Goal: Task Accomplishment & Management: Manage account settings

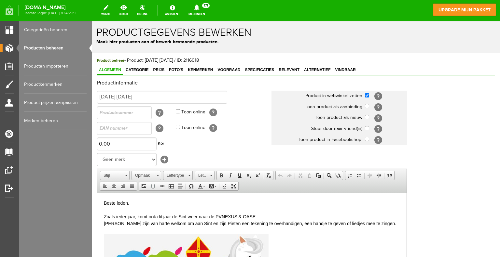
click at [39, 45] on link "Producten beheren" at bounding box center [55, 48] width 62 height 18
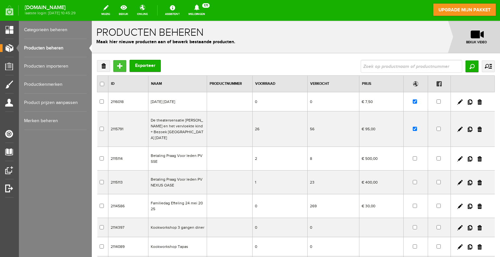
click at [119, 62] on input "Toevoegen" at bounding box center [119, 66] width 13 height 12
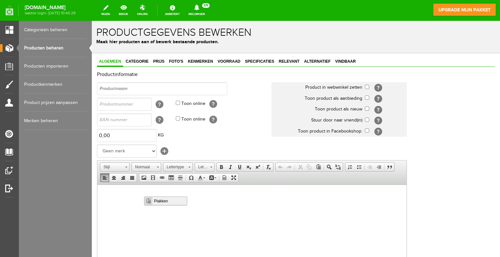
click at [156, 200] on span "Plakken" at bounding box center [169, 201] width 34 height 8
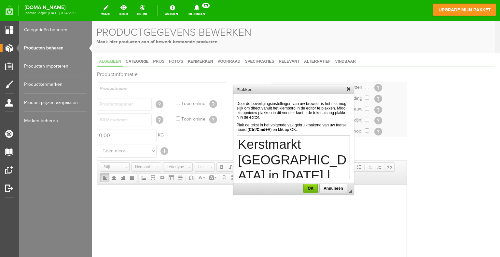
scroll to position [172, 0]
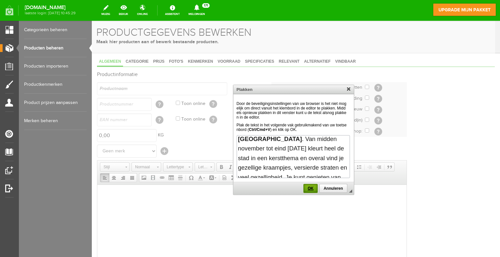
click at [307, 186] on span "OK" at bounding box center [310, 188] width 13 height 5
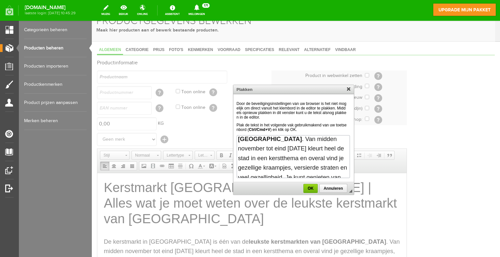
scroll to position [0, 0]
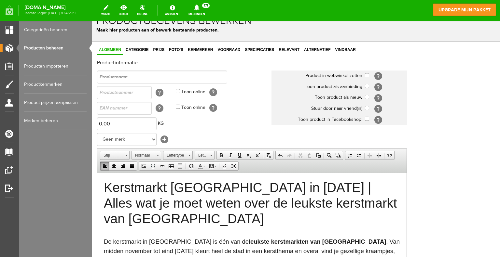
click at [113, 74] on input "text" at bounding box center [162, 77] width 130 height 13
drag, startPoint x: 233, startPoint y: 188, endPoint x: 175, endPoint y: 184, distance: 58.7
click at [175, 184] on h1 "Kerstmarkt [GEOGRAPHIC_DATA] in [DATE] | Alles wat je moet weten over de leukst…" at bounding box center [252, 203] width 296 height 47
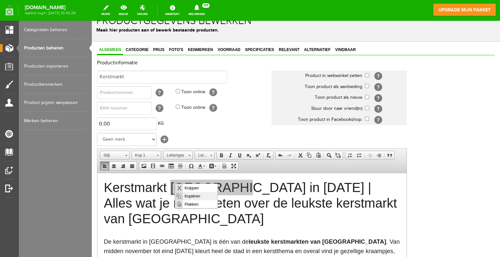
click at [192, 195] on span "Kopiëren" at bounding box center [199, 196] width 34 height 8
copy h1 "[GEOGRAPHIC_DATA]"
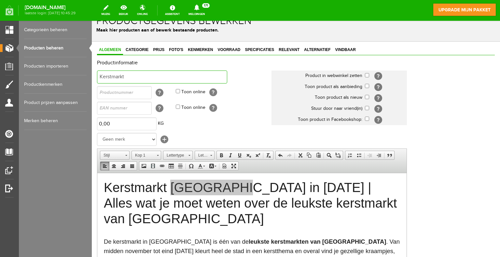
click at [135, 74] on input "Kerstmarkt" at bounding box center [162, 77] width 130 height 13
click at [173, 78] on input "Kerstmarkt [GEOGRAPHIC_DATA]" at bounding box center [162, 77] width 130 height 13
type input "Kerstmarkt [GEOGRAPHIC_DATA] [DATE]"
click at [253, 116] on td "0,00 KG" at bounding box center [184, 124] width 174 height 16
click at [224, 52] on link "Voorraad" at bounding box center [228, 50] width 27 height 9
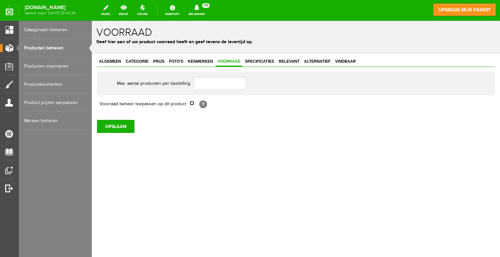
click at [191, 104] on input "checkbox" at bounding box center [192, 103] width 4 height 4
checkbox input "true"
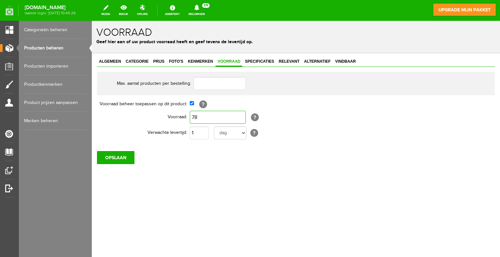
type input "78"
click at [218, 163] on div "OPSLAAN" at bounding box center [295, 155] width 397 height 18
click at [120, 159] on input "OPSLAAN" at bounding box center [115, 157] width 37 height 13
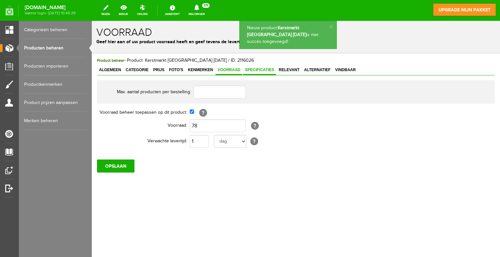
click at [254, 69] on span "Specificaties" at bounding box center [259, 70] width 33 height 5
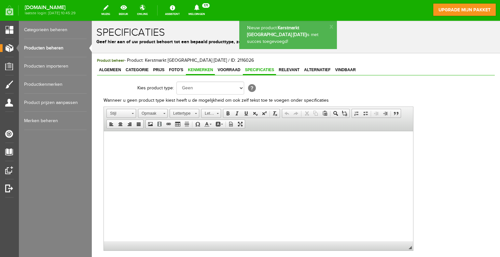
click at [201, 70] on span "Kenmerken" at bounding box center [200, 70] width 29 height 5
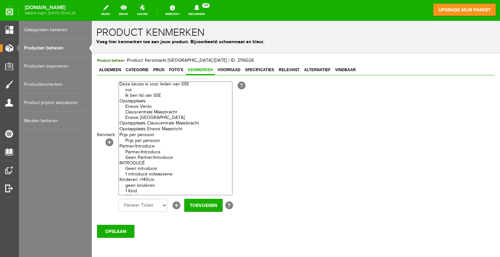
scroll to position [65, 0]
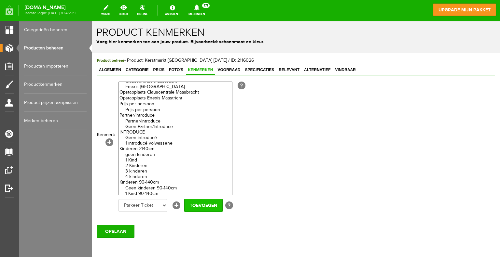
click at [208, 205] on input "Toevoegen" at bounding box center [203, 205] width 38 height 13
select select
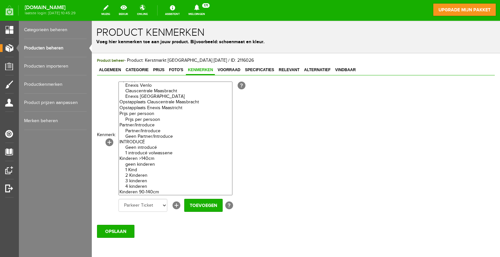
scroll to position [0, 0]
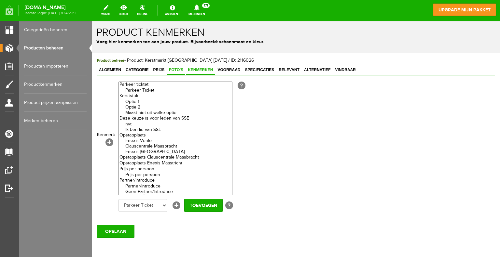
click at [175, 69] on span "Foto's" at bounding box center [176, 70] width 18 height 5
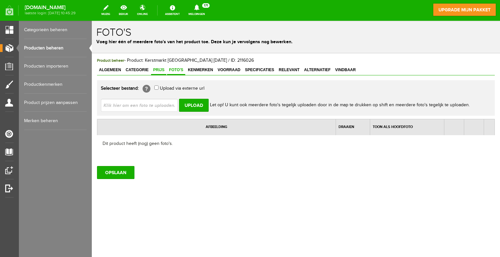
click at [156, 70] on span "Prijs" at bounding box center [158, 70] width 15 height 5
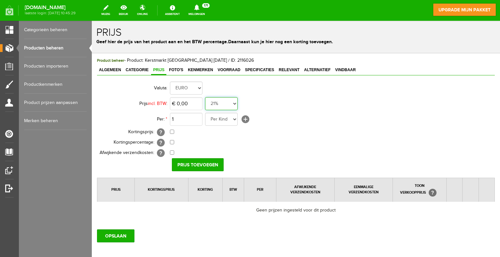
click at [233, 103] on select "21% 19% 18% 9% 6% 0%" at bounding box center [221, 103] width 33 height 13
select select "0,00"
click at [205, 97] on select "21% 19% 18% 9% 6% 0%" at bounding box center [221, 103] width 33 height 13
click at [234, 120] on select "Per Kind Leeftijd 2 t/m 8 jaar Ticket Dagtrip Den Haag en [PERSON_NAME] Rest be…" at bounding box center [221, 119] width 33 height 13
select select "37173"
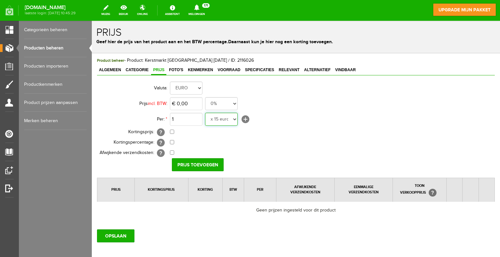
click at [205, 113] on select "Per Kind Leeftijd 2 t/m 8 jaar Ticket Dagtrip Den Haag en [PERSON_NAME] Rest be…" at bounding box center [221, 119] width 33 height 13
type input "€ 15,00"
click at [190, 164] on input "Prijs toevoegen" at bounding box center [198, 164] width 52 height 13
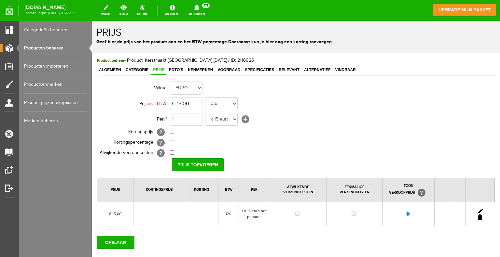
scroll to position [39, 0]
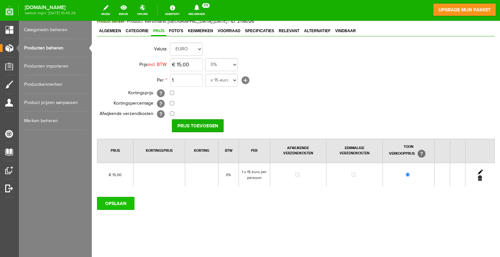
click at [127, 202] on input "OPSLAAN" at bounding box center [115, 203] width 37 height 13
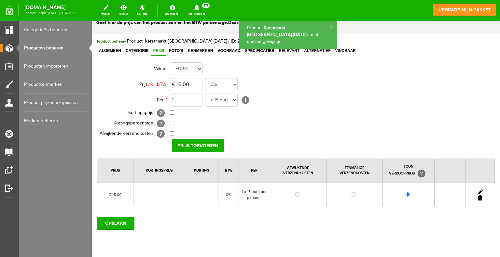
scroll to position [0, 0]
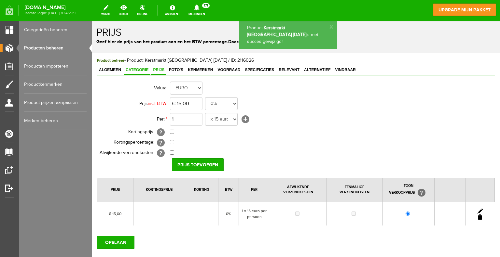
click at [140, 70] on span "Categorie" at bounding box center [137, 70] width 27 height 5
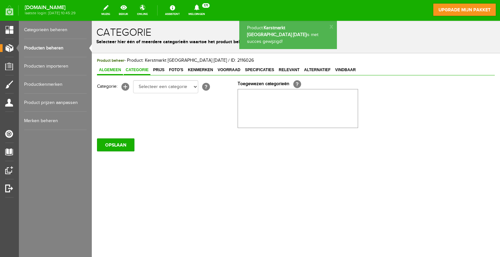
click at [110, 69] on span "Algemeen" at bounding box center [110, 70] width 26 height 5
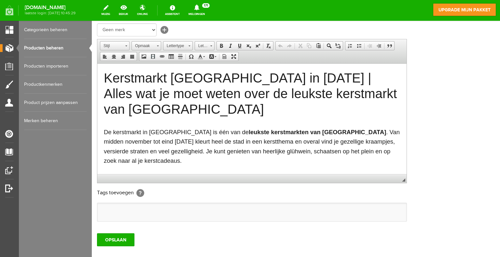
scroll to position [157, 0]
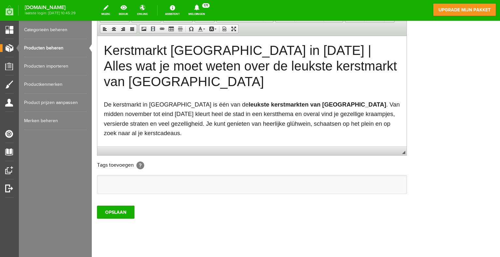
click at [112, 128] on html "Kerstmarkt [GEOGRAPHIC_DATA] in [DATE] | Alles wat je moet weten over de leukst…" at bounding box center [251, 92] width 309 height 113
click at [150, 119] on p "De kerstmarkt in [GEOGRAPHIC_DATA] is één van de leukste kerstmarkten van [GEOG…" at bounding box center [252, 119] width 296 height 38
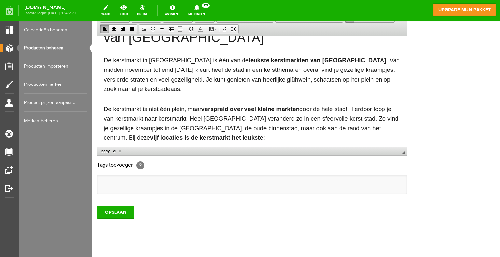
scroll to position [44, 0]
click at [110, 84] on body "Kerstmarkt [GEOGRAPHIC_DATA] in [DATE] | Alles wat je moet weten over de leukst…" at bounding box center [252, 133] width 296 height 271
click at [102, 83] on html "Kerstmarkt [GEOGRAPHIC_DATA] in [DATE] | Alles wat je moet weten over de leukst…" at bounding box center [251, 134] width 309 height 284
click at [104, 81] on body "Kerstmarkt [GEOGRAPHIC_DATA] in [DATE] | Alles wat je moet weten over de leukst…" at bounding box center [252, 133] width 296 height 271
click at [164, 75] on p "De kerstmarkt in [GEOGRAPHIC_DATA] is één van de leukste kerstmarkten van [GEOG…" at bounding box center [252, 75] width 296 height 38
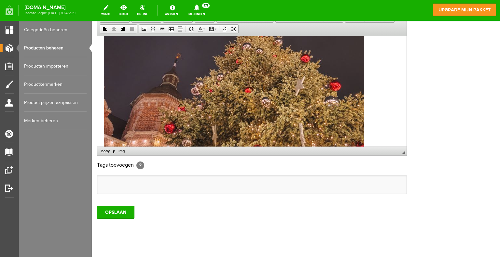
click at [255, 95] on img at bounding box center [234, 82] width 260 height 347
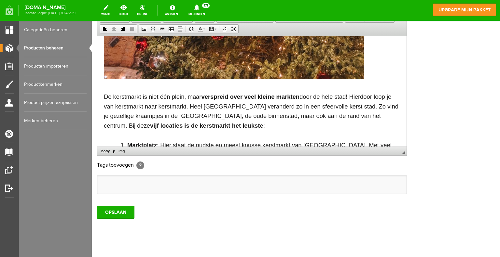
scroll to position [402, 0]
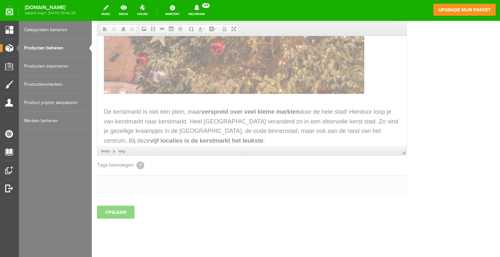
type input "[URL][DOMAIN_NAME]"
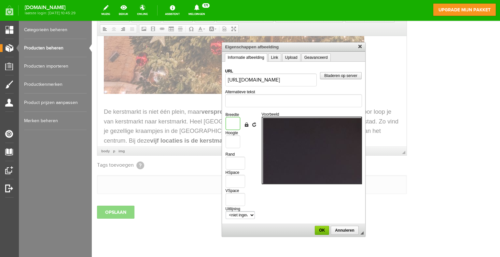
click at [230, 122] on input "Breedte" at bounding box center [232, 123] width 15 height 13
type input "2"
type input "3"
type input "25"
type input "33"
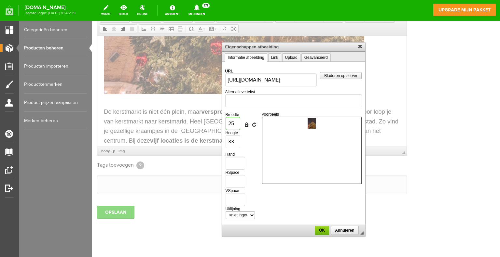
type input "250"
type input "333"
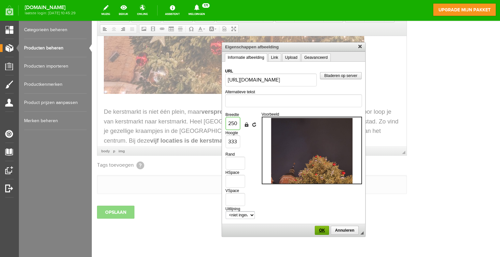
type input "250"
click at [320, 228] on span "OK" at bounding box center [321, 230] width 13 height 5
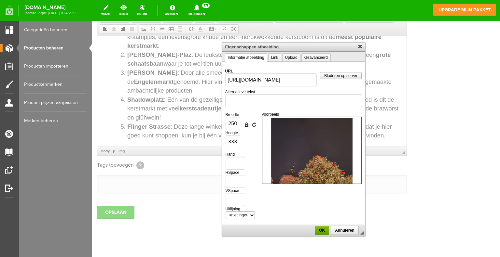
scroll to position [97, 0]
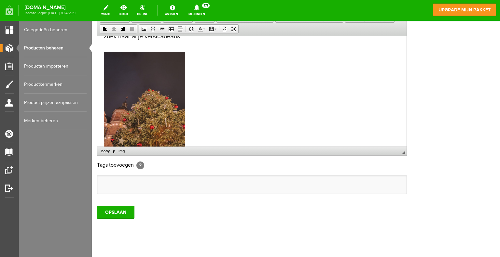
click at [259, 109] on p at bounding box center [252, 106] width 296 height 111
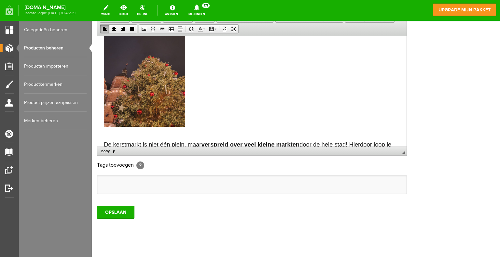
click at [222, 65] on p at bounding box center [252, 73] width 296 height 111
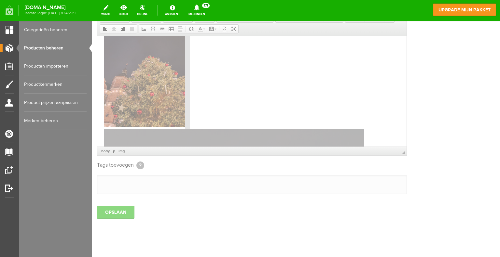
type input "[URL][DOMAIN_NAME]"
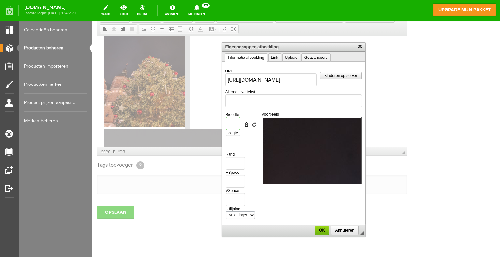
click at [233, 122] on input "Breedte" at bounding box center [232, 123] width 15 height 13
type input "2"
type input "3"
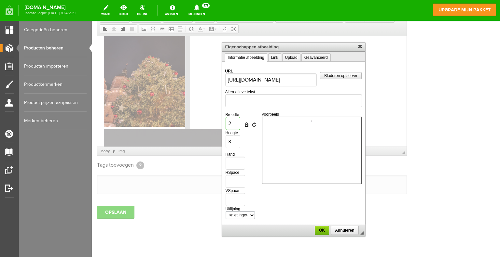
type input "25"
type input "33"
type input "250"
type input "333"
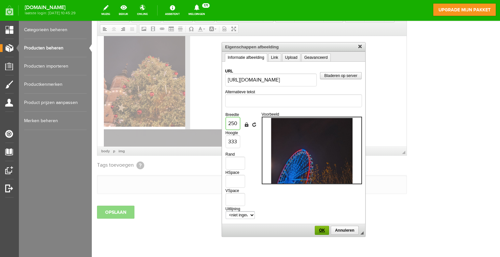
type input "250"
click at [317, 229] on span "OK" at bounding box center [321, 230] width 13 height 5
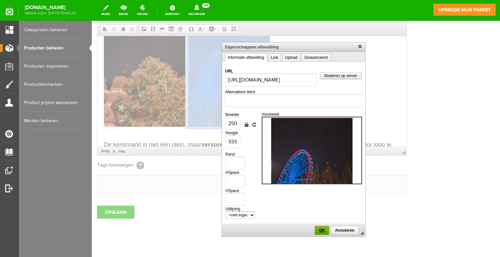
scroll to position [97, 0]
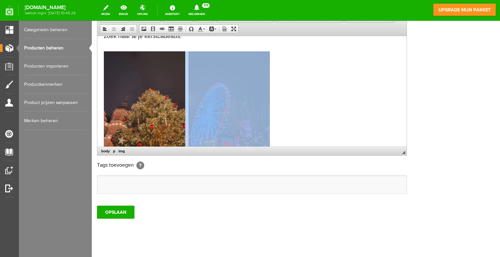
click at [299, 120] on p at bounding box center [252, 106] width 296 height 111
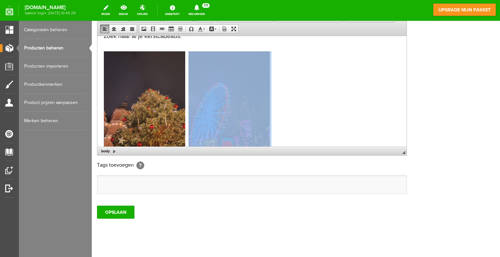
click at [299, 120] on p at bounding box center [252, 106] width 296 height 111
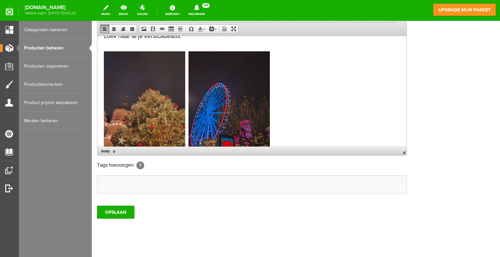
scroll to position [116, 0]
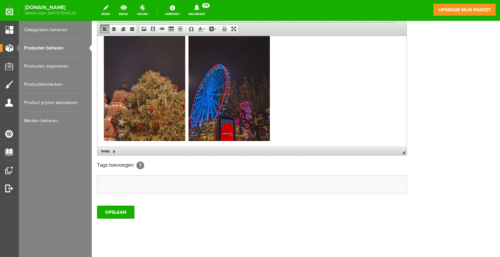
click at [290, 72] on p at bounding box center [252, 88] width 296 height 111
click at [310, 77] on span "Plakken" at bounding box center [315, 76] width 34 height 8
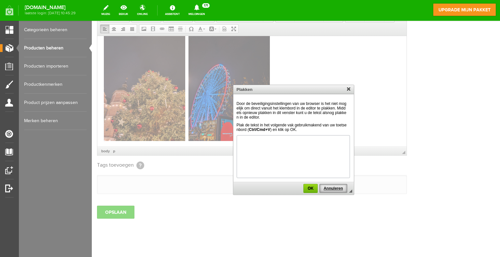
click at [334, 188] on span "Annuleren" at bounding box center [333, 188] width 26 height 5
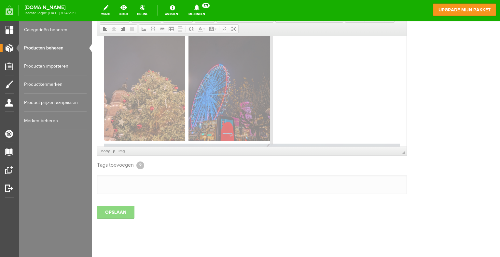
type input "[URL][DOMAIN_NAME]"
type input "tips dusseldorf"
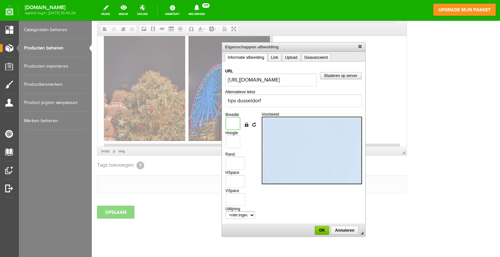
click at [231, 124] on input "Breedte" at bounding box center [232, 123] width 15 height 13
type input "2"
type input "3"
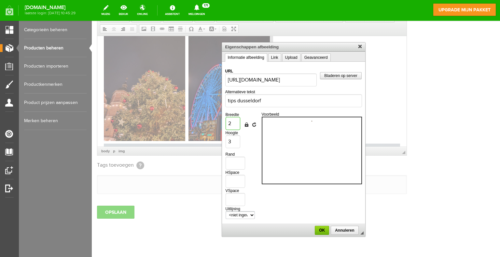
type input "25"
type input "33"
type input "250"
type input "333"
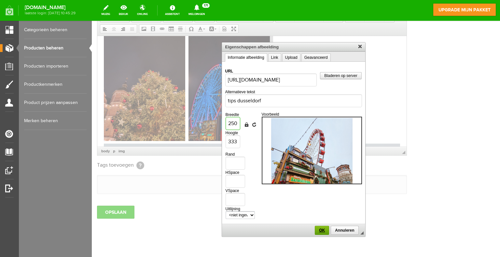
type input "250"
click at [317, 228] on span "OK" at bounding box center [321, 230] width 13 height 5
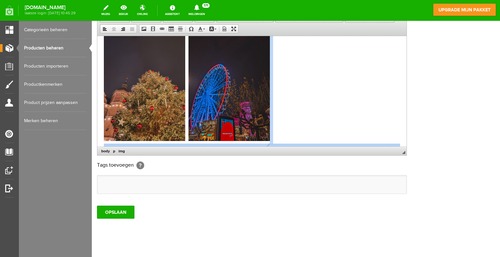
scroll to position [97, 0]
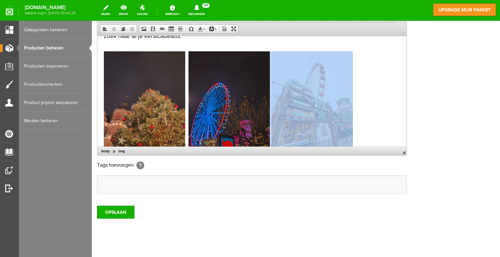
click at [372, 103] on p at bounding box center [252, 106] width 296 height 111
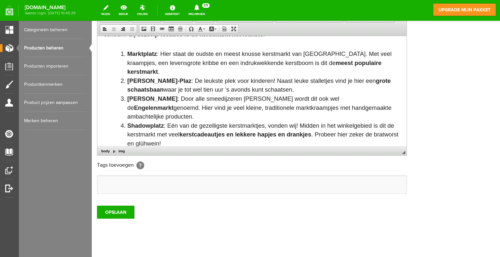
scroll to position [271, 0]
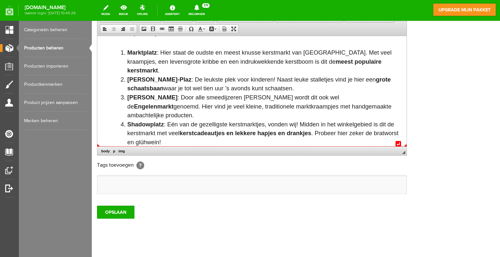
click at [389, 147] on li "Flinger Strasse : Deze lange winkelstraat is omgetoverd tot één lange kerstmark…" at bounding box center [263, 156] width 273 height 18
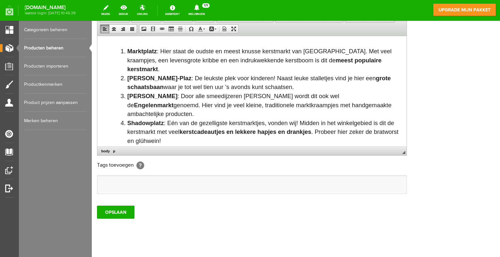
scroll to position [325, 0]
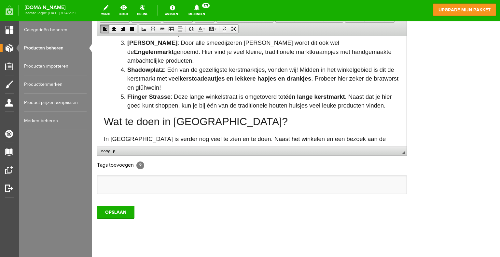
click at [318, 115] on h2 "Wat te doen in [GEOGRAPHIC_DATA]?" at bounding box center [252, 121] width 296 height 12
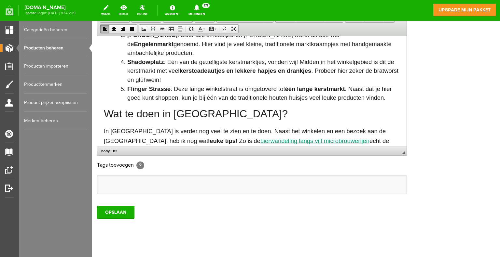
scroll to position [337, 0]
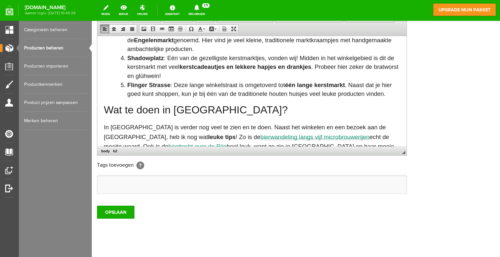
click at [387, 131] on p "In [GEOGRAPHIC_DATA] is verder nog veel te zien en te doen. Naast het winkelen …" at bounding box center [252, 146] width 296 height 48
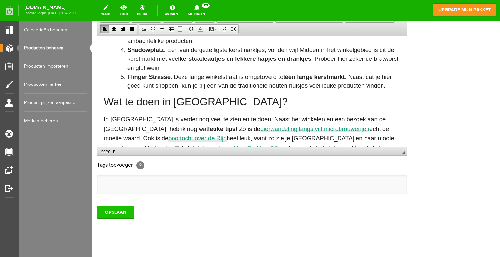
click at [114, 210] on input "OPSLAAN" at bounding box center [115, 212] width 37 height 13
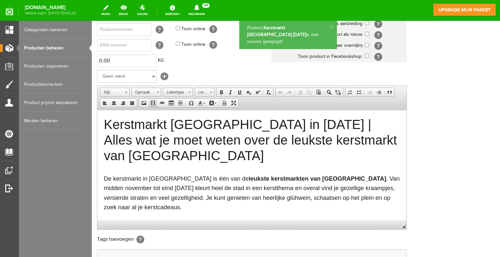
scroll to position [0, 0]
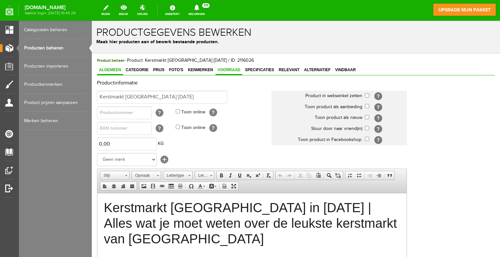
click at [226, 68] on span "Voorraad" at bounding box center [228, 70] width 27 height 5
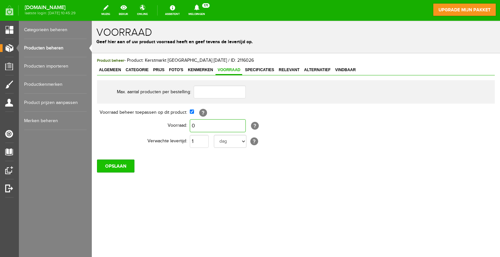
type input "0"
click at [109, 168] on input "OPSLAAN" at bounding box center [115, 166] width 37 height 13
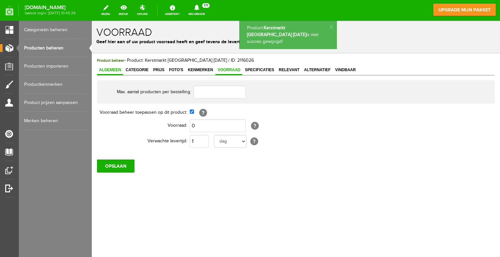
click at [102, 71] on span "Algemeen" at bounding box center [110, 70] width 26 height 5
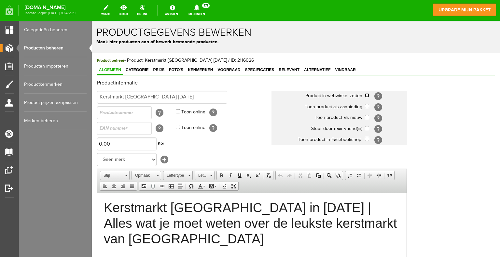
click at [366, 95] on input "checkbox" at bounding box center [367, 95] width 4 height 4
checkbox input "true"
click at [367, 105] on input "checkbox" at bounding box center [367, 106] width 4 height 4
checkbox input "true"
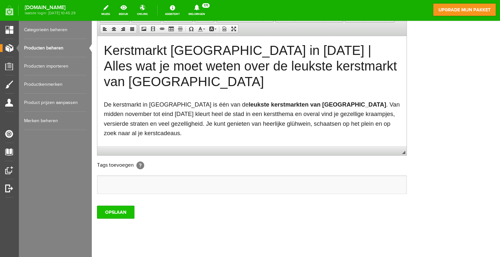
click at [120, 213] on input "OPSLAAN" at bounding box center [115, 212] width 37 height 13
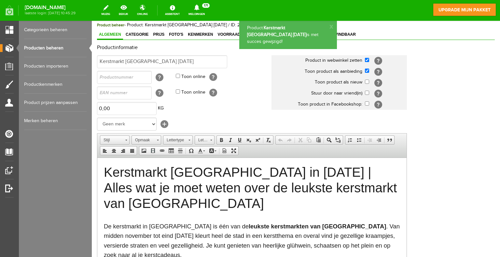
scroll to position [21, 0]
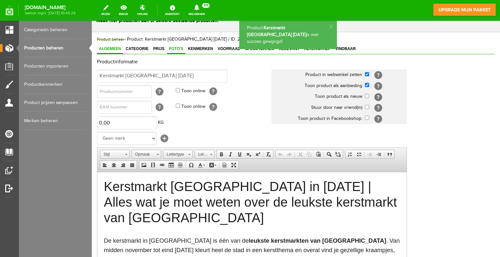
click at [174, 47] on span "Foto's" at bounding box center [176, 49] width 18 height 5
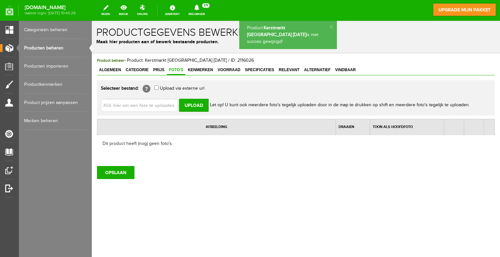
scroll to position [0, 0]
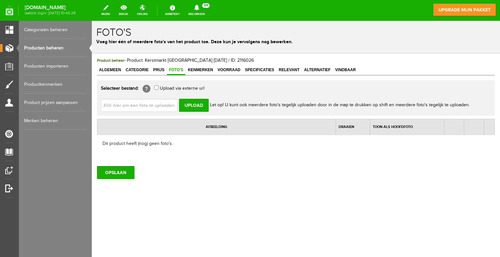
click at [152, 104] on input "file" at bounding box center [142, 105] width 82 height 12
click at [169, 103] on input "file" at bounding box center [142, 105] width 82 height 12
type input "C:\fakepath\Tips-kerstmarkt-[GEOGRAPHIC_DATA]jpg"
type input "Tips-kerstmarkt-[GEOGRAPHIC_DATA]jpg"
click at [192, 102] on input "Upload" at bounding box center [194, 105] width 30 height 13
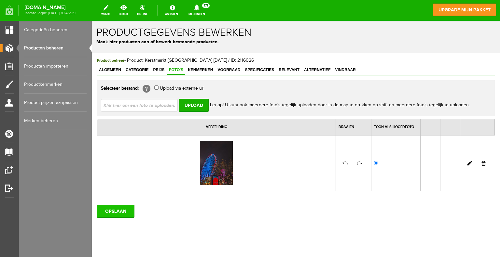
click at [121, 213] on input "OPSLAAN" at bounding box center [115, 211] width 37 height 13
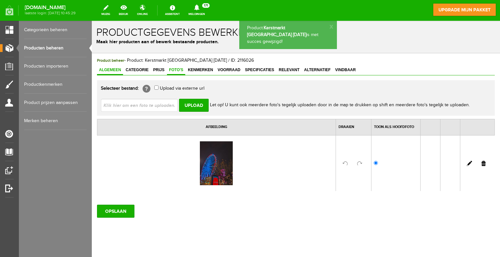
click at [115, 68] on span "Algemeen" at bounding box center [110, 70] width 26 height 5
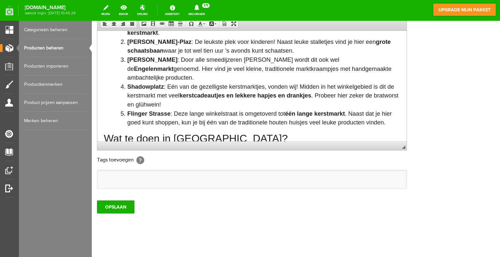
scroll to position [357, 0]
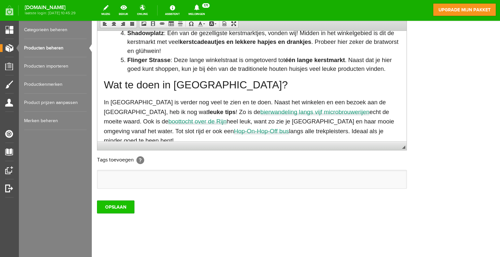
click at [118, 211] on input "OPSLAAN" at bounding box center [115, 207] width 37 height 13
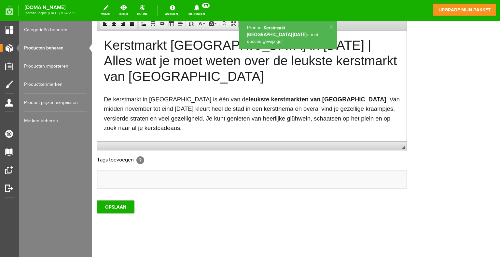
scroll to position [0, 0]
click at [47, 49] on link "Producten beheren" at bounding box center [55, 48] width 62 height 18
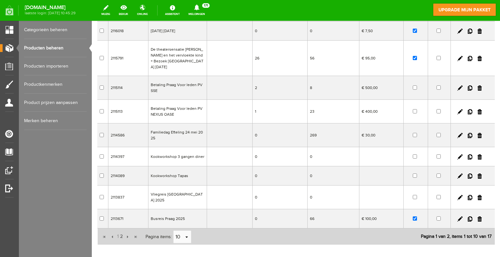
scroll to position [98, 0]
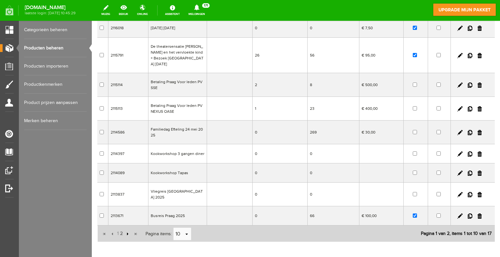
click at [127, 231] on input "button" at bounding box center [126, 234] width 7 height 7
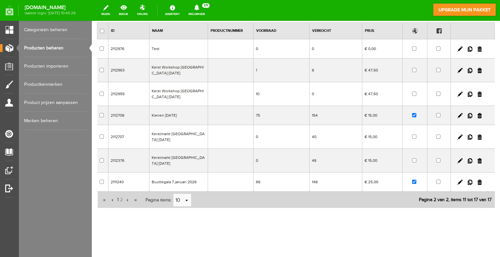
scroll to position [53, 0]
click at [457, 136] on link at bounding box center [459, 137] width 5 height 5
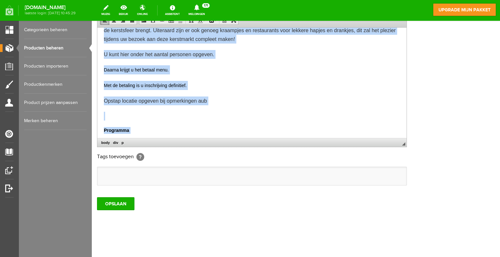
scroll to position [267, 0]
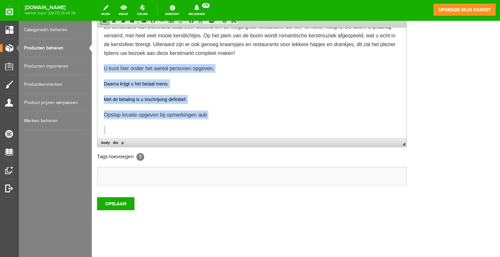
drag, startPoint x: 190, startPoint y: 105, endPoint x: 103, endPoint y: 69, distance: 94.0
click at [103, 69] on html "PV Oase en Nexus organiseren op [DATE] een familie dagtocht naar de kerstmarkt …" at bounding box center [251, 20] width 309 height 521
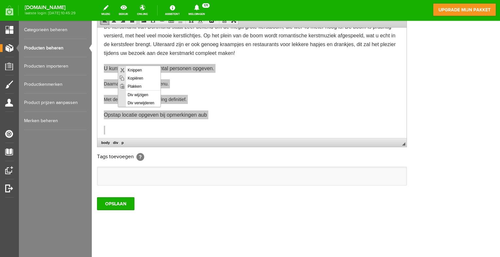
scroll to position [0, 0]
click at [132, 77] on span "Kopiëren" at bounding box center [143, 78] width 34 height 8
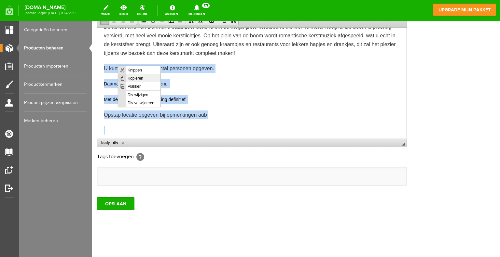
copy div "U kunt hier onder het aantal personen opgeven. Daarna krijgt u het betaal menu.…"
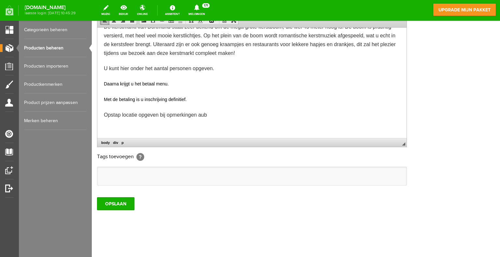
click at [33, 46] on link "Producten beheren" at bounding box center [55, 48] width 62 height 18
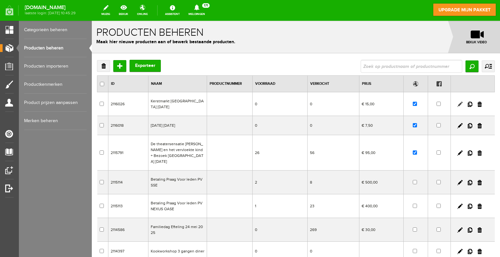
click at [457, 103] on link at bounding box center [459, 104] width 5 height 5
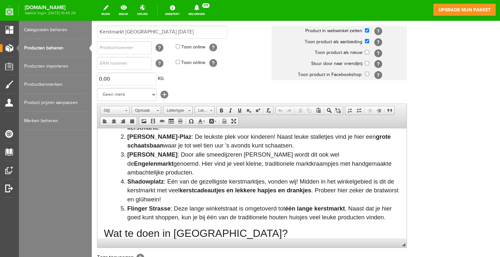
scroll to position [357, 0]
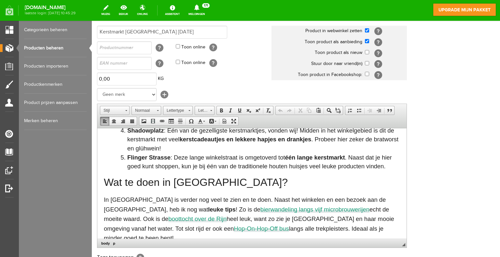
click at [102, 219] on html "Kerstmarkt [GEOGRAPHIC_DATA] in [DATE] | Alles wat je moet weten over de leukst…" at bounding box center [251, 22] width 309 height 502
click at [119, 226] on span "Plakken" at bounding box center [131, 227] width 34 height 8
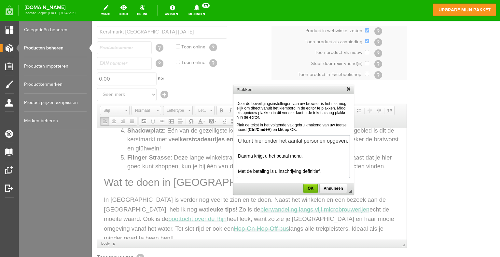
scroll to position [173, 0]
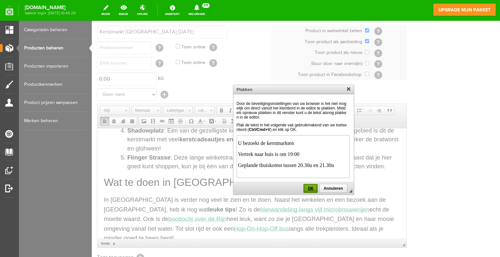
click at [314, 188] on span "OK" at bounding box center [310, 188] width 13 height 5
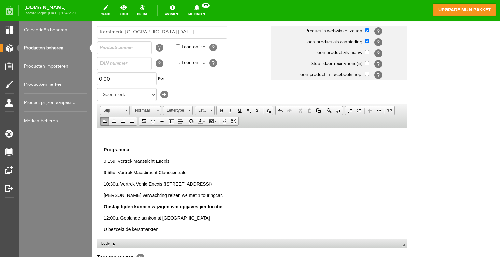
scroll to position [508, 0]
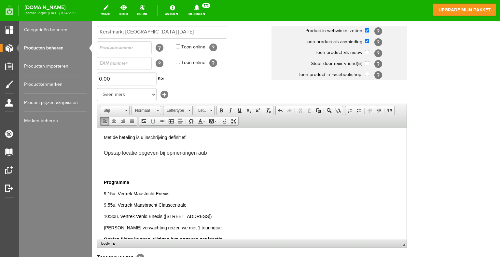
click at [47, 48] on link "Producten beheren" at bounding box center [55, 48] width 62 height 18
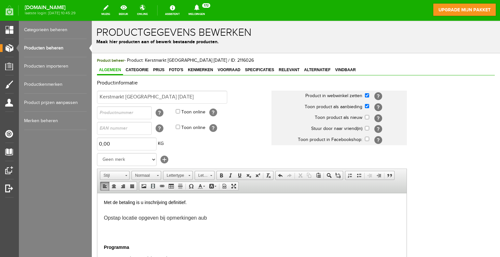
scroll to position [0, 0]
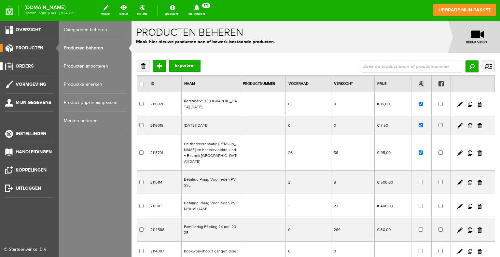
click at [26, 66] on span "Orders" at bounding box center [25, 66] width 18 height 6
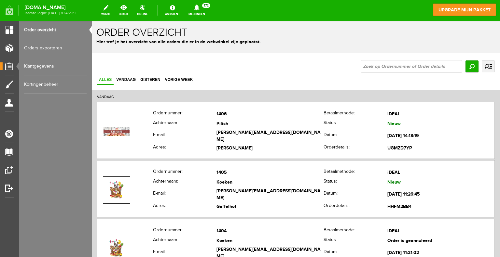
click at [53, 47] on link "Orders exporteren" at bounding box center [55, 48] width 62 height 18
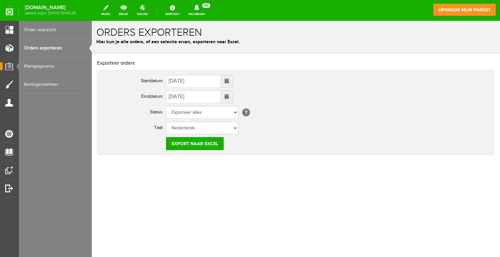
click at [229, 79] on span at bounding box center [226, 81] width 5 height 5
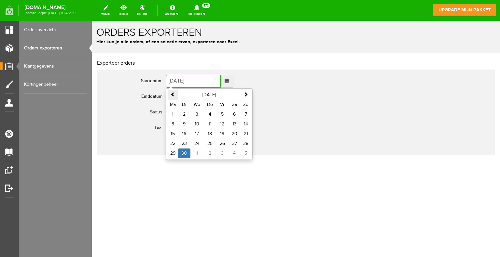
click at [173, 95] on span at bounding box center [172, 94] width 5 height 5
click at [246, 94] on span at bounding box center [245, 94] width 5 height 5
click at [107, 85] on th "Startdatum:" at bounding box center [133, 81] width 65 height 16
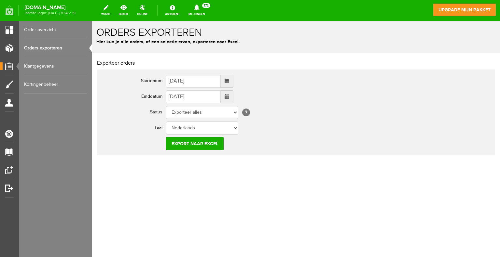
click at [56, 47] on link "Orders exporteren" at bounding box center [55, 48] width 62 height 18
click at [36, 31] on link "Order overzicht" at bounding box center [55, 30] width 62 height 18
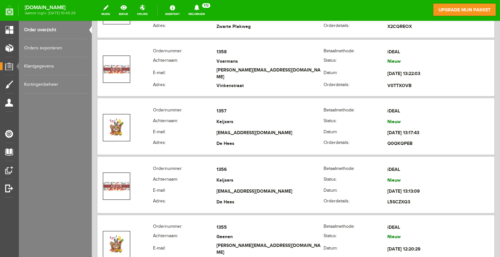
scroll to position [2977, 0]
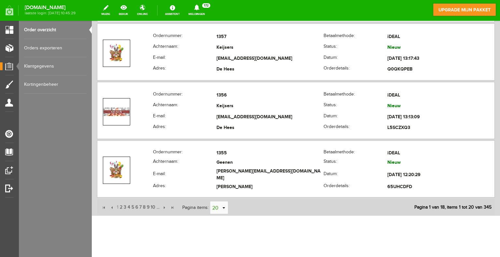
click at [224, 202] on link "select" at bounding box center [223, 208] width 5 height 12
click at [220, 191] on li "50" at bounding box center [219, 188] width 18 height 11
type input "50"
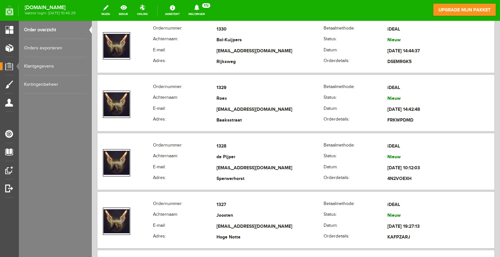
scroll to position [4534, 0]
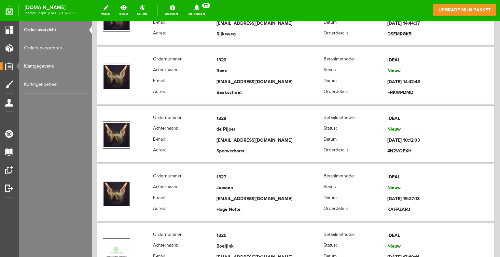
click at [56, 49] on link "Orders exporteren" at bounding box center [55, 48] width 62 height 18
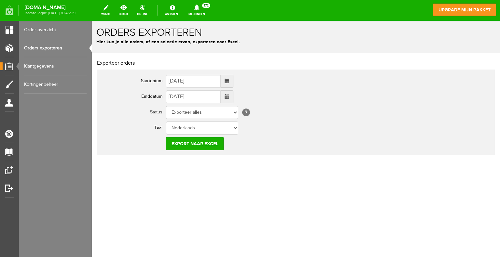
click at [230, 83] on span at bounding box center [226, 81] width 13 height 13
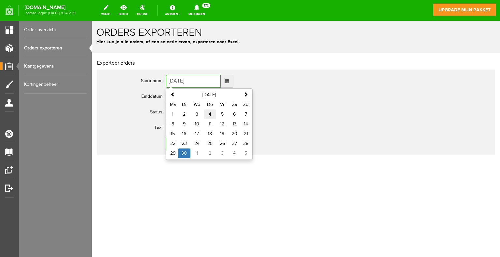
click at [208, 117] on td "4" at bounding box center [210, 115] width 12 height 10
type input "[DATE]"
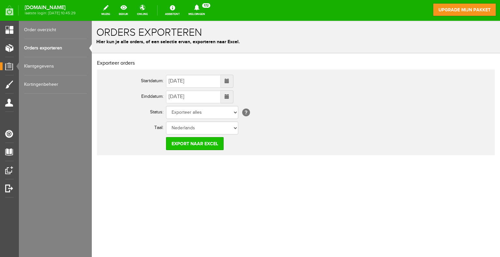
click at [196, 143] on input "Export naar Excel" at bounding box center [195, 143] width 58 height 13
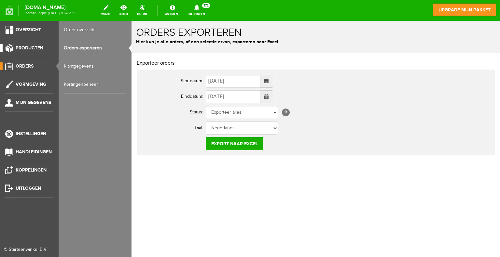
click at [22, 47] on span "Producten" at bounding box center [30, 48] width 28 height 6
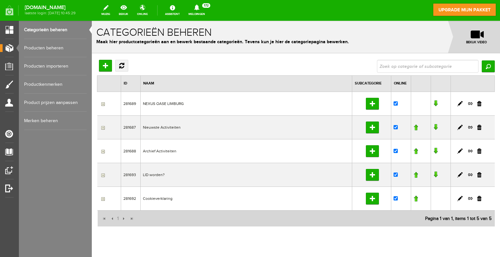
click at [48, 49] on link "Producten beheren" at bounding box center [55, 48] width 62 height 18
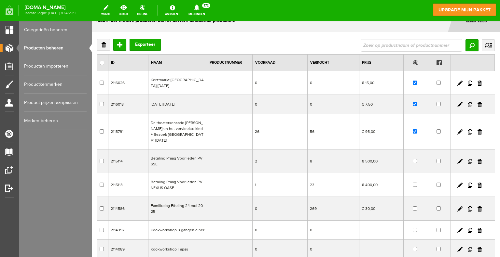
scroll to position [33, 0]
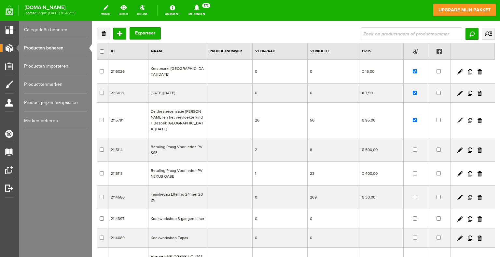
click at [457, 118] on link at bounding box center [459, 120] width 5 height 5
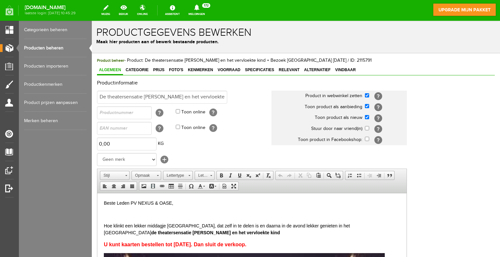
scroll to position [0, 0]
click at [225, 70] on span "Voorraad" at bounding box center [228, 70] width 27 height 5
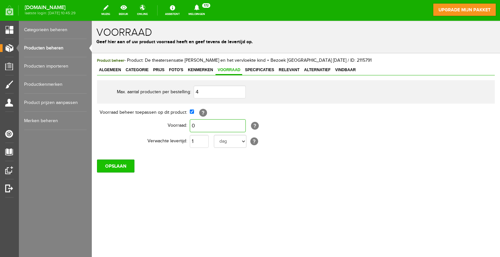
type input "0"
click at [124, 160] on input "OPSLAAN" at bounding box center [115, 166] width 37 height 13
